Goal: Transaction & Acquisition: Purchase product/service

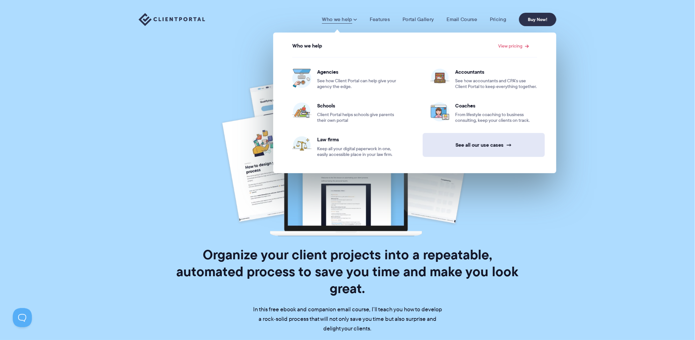
click at [493, 144] on link "See all our use cases →" at bounding box center [484, 145] width 122 height 24
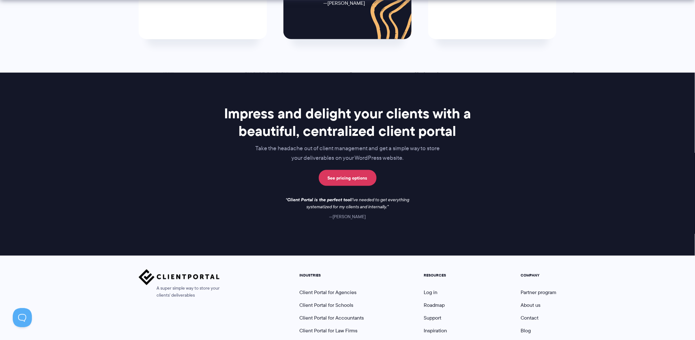
scroll to position [473, 0]
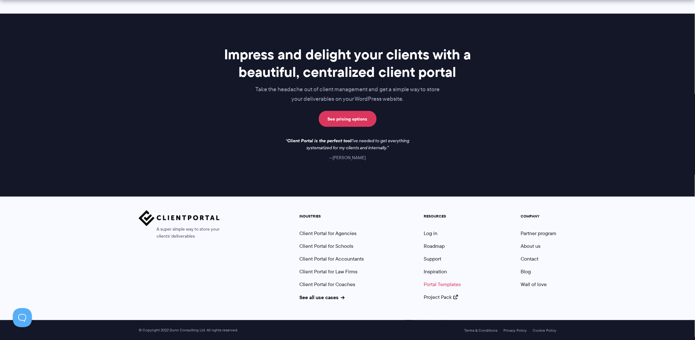
click at [449, 283] on link "Portal Templates" at bounding box center [442, 284] width 37 height 7
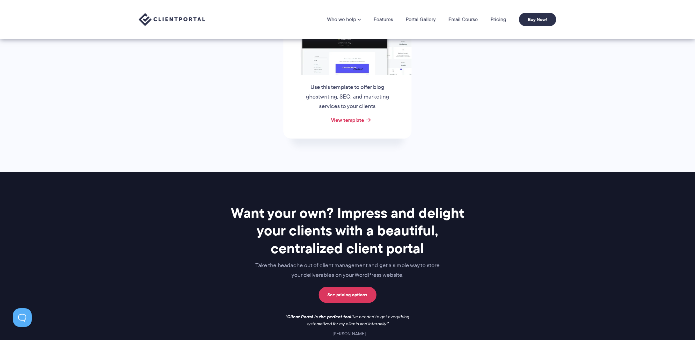
scroll to position [216, 0]
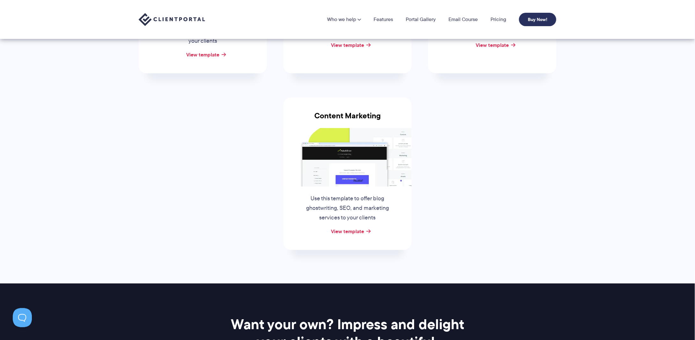
click at [539, 18] on link "Buy Now!" at bounding box center [537, 19] width 37 height 13
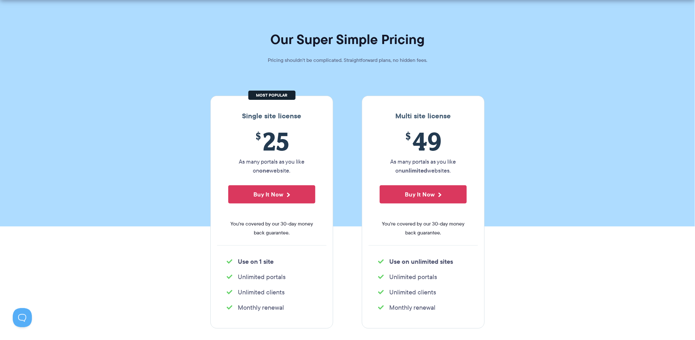
scroll to position [32, 0]
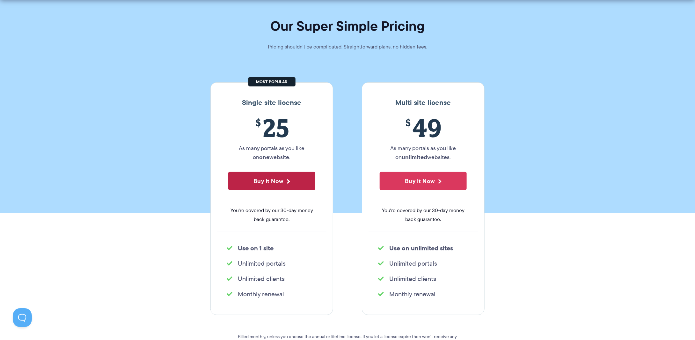
click at [294, 182] on button "Buy It Now" at bounding box center [271, 181] width 87 height 18
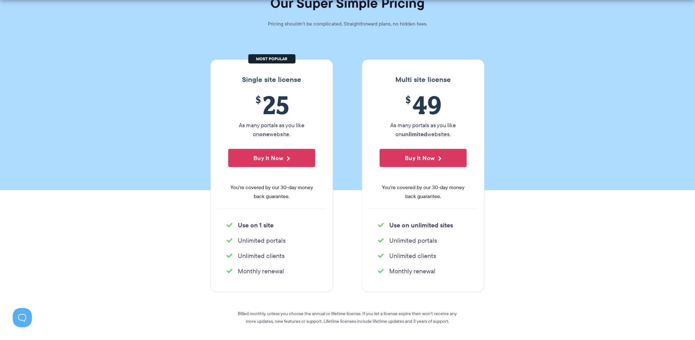
scroll to position [64, 0]
